Goal: Find contact information: Find contact information

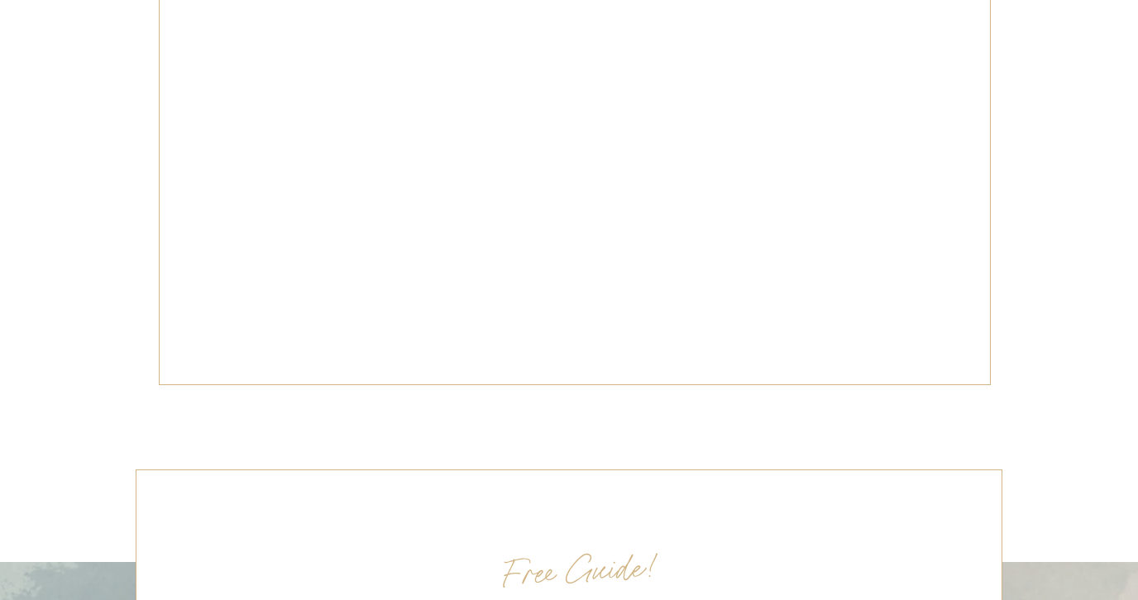
scroll to position [8573, 0]
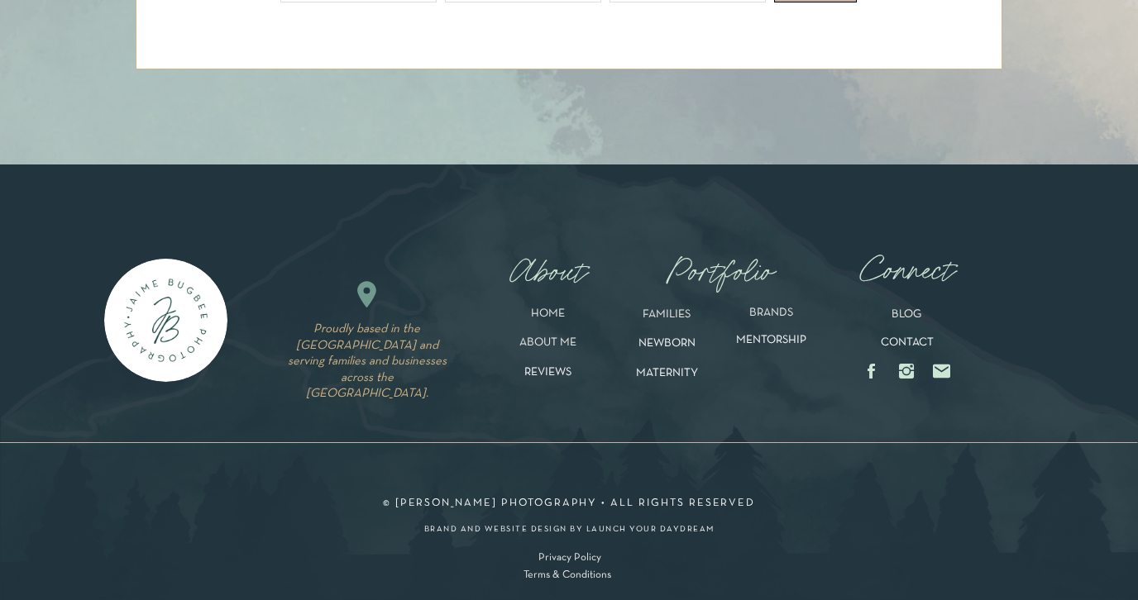
click at [908, 345] on p "CONTACT" at bounding box center [907, 344] width 84 height 14
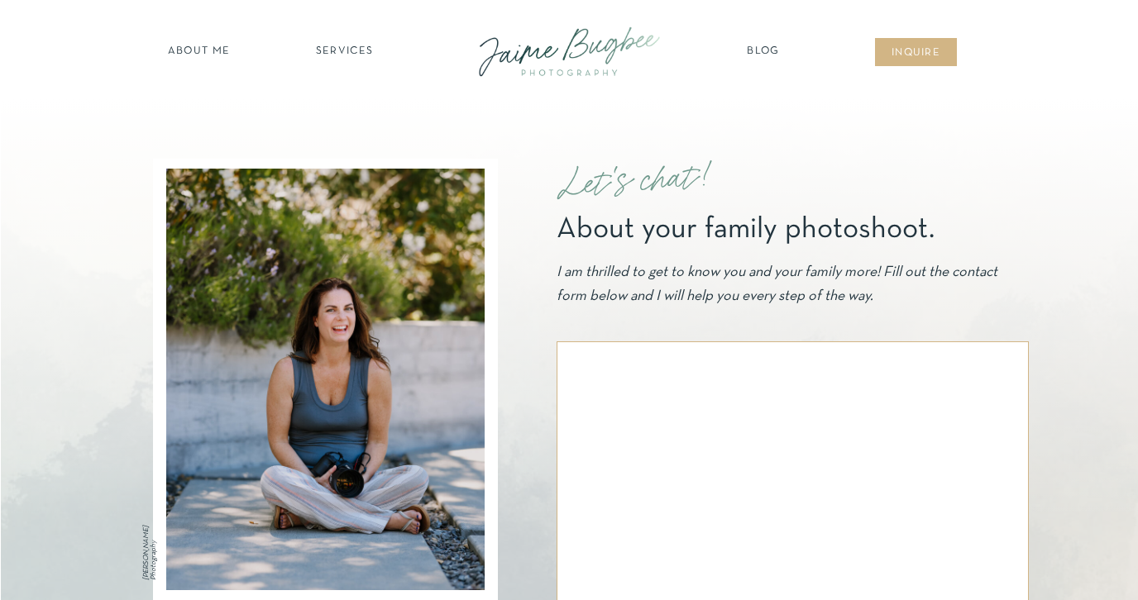
click at [211, 50] on nav "about ME" at bounding box center [199, 52] width 72 height 17
